Goal: Task Accomplishment & Management: Use online tool/utility

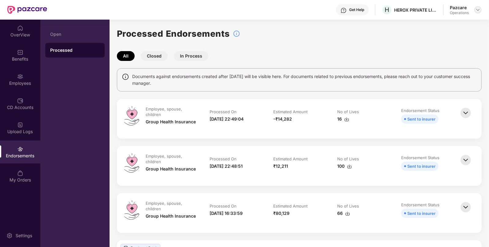
click at [476, 10] on img at bounding box center [477, 9] width 5 height 5
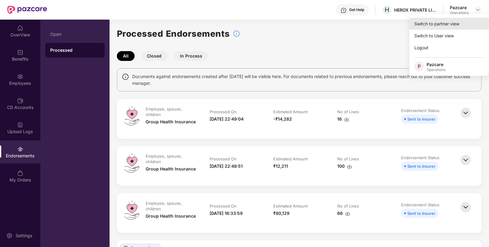
click at [460, 21] on div "Switch to partner view" at bounding box center [449, 24] width 80 height 12
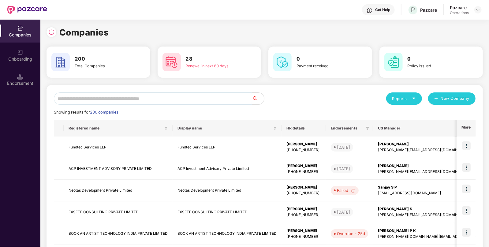
click at [203, 100] on input "text" at bounding box center [153, 98] width 198 height 12
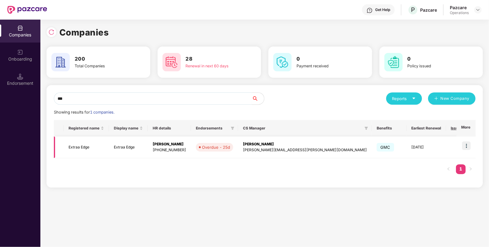
type input "***"
click at [468, 145] on img at bounding box center [466, 145] width 9 height 9
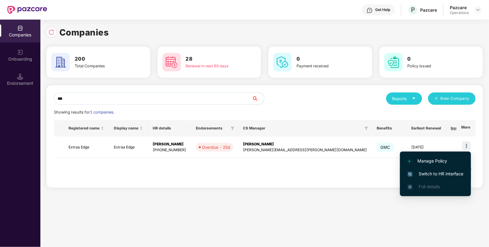
click at [423, 171] on span "Switch to HR interface" at bounding box center [435, 173] width 56 height 7
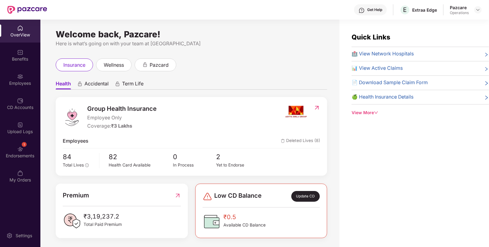
click at [25, 151] on div "1 Endorsements" at bounding box center [20, 151] width 40 height 23
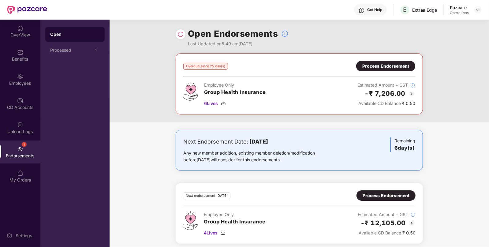
click at [398, 67] on div "Process Endorsement" at bounding box center [385, 66] width 47 height 7
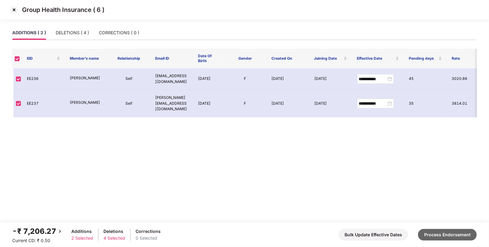
click at [456, 233] on button "Process Endorsement" at bounding box center [447, 235] width 59 height 12
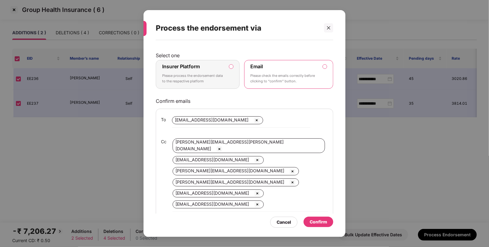
click at [212, 80] on p "Please process the endorsement data to the respective platform" at bounding box center [193, 78] width 62 height 11
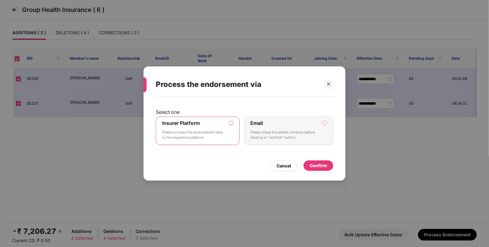
click at [317, 168] on div "Confirm" at bounding box center [317, 165] width 17 height 7
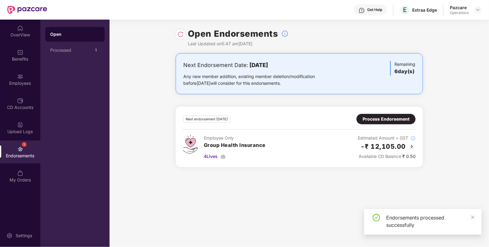
click at [385, 118] on div "Process Endorsement" at bounding box center [385, 119] width 47 height 7
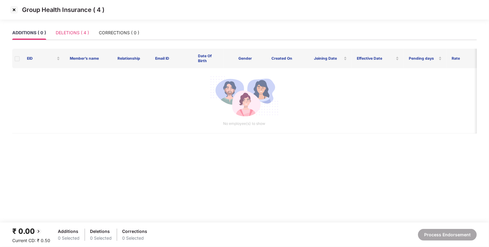
click at [81, 37] on div "DELETIONS ( 4 )" at bounding box center [72, 33] width 33 height 14
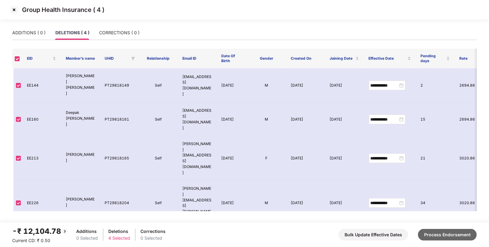
click at [448, 236] on button "Process Endorsement" at bounding box center [447, 235] width 59 height 12
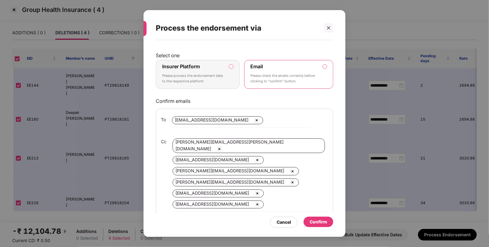
click at [197, 57] on p "Select one" at bounding box center [244, 55] width 177 height 6
click at [199, 67] on label "Insurer Platform" at bounding box center [181, 66] width 38 height 6
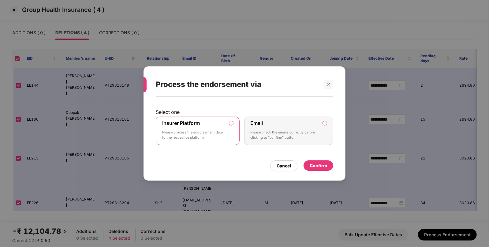
click at [325, 167] on div "Confirm" at bounding box center [317, 165] width 17 height 7
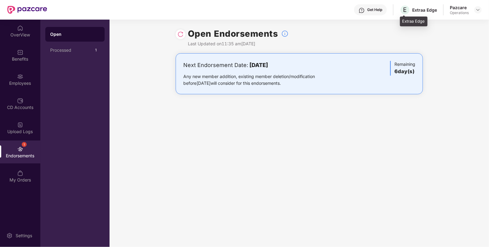
click at [413, 11] on div "Extraa Edge" at bounding box center [424, 10] width 25 height 6
copy div "Extraa"
click at [413, 11] on div "Extraa Edge" at bounding box center [424, 10] width 25 height 6
click at [478, 14] on div "Pazcare Operations" at bounding box center [466, 10] width 32 height 11
click at [478, 10] on img at bounding box center [477, 9] width 5 height 5
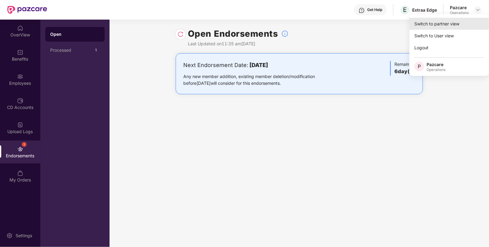
click at [457, 22] on div "Switch to partner view" at bounding box center [449, 24] width 80 height 12
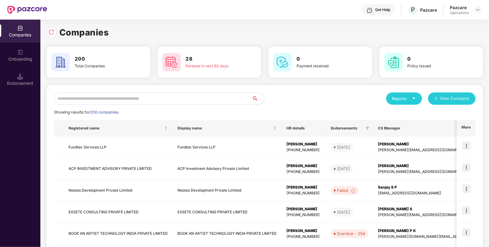
paste input "******"
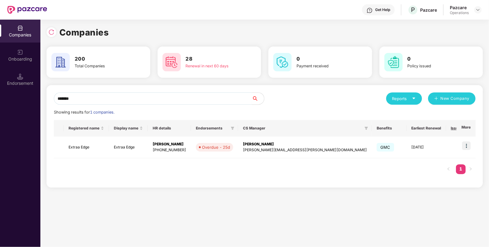
click at [149, 99] on input "******" at bounding box center [153, 98] width 198 height 12
type input "******"
click at [93, 145] on td "Extraa Edge" at bounding box center [86, 147] width 45 height 22
